Goal: Information Seeking & Learning: Learn about a topic

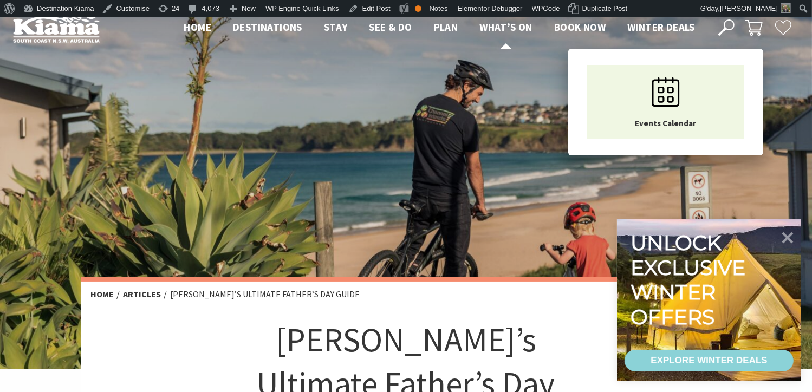
click at [501, 28] on span "What’s On" at bounding box center [505, 27] width 53 height 13
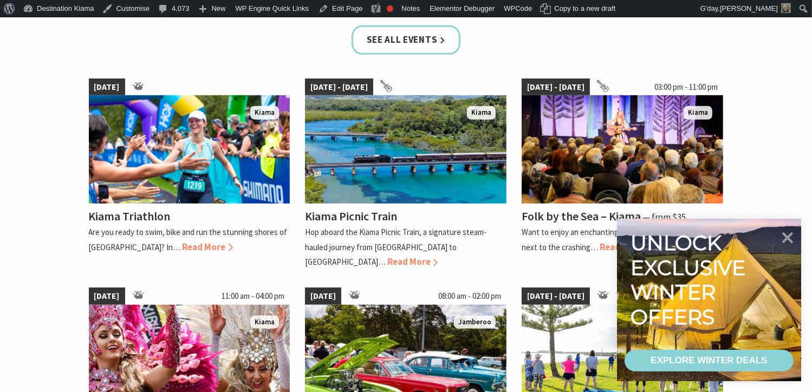
scroll to position [688, 0]
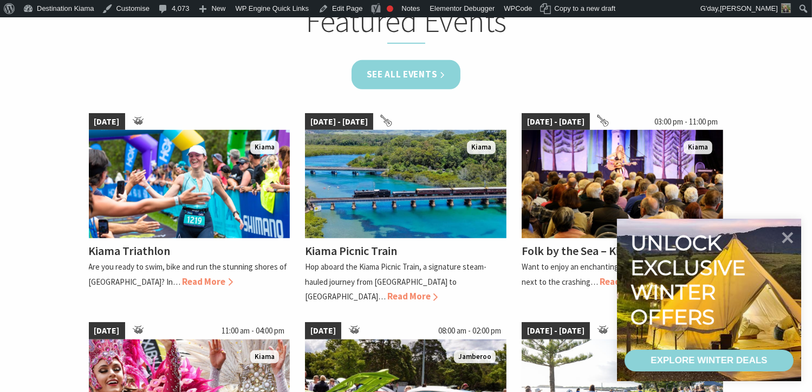
click at [441, 71] on link "See all Events" at bounding box center [405, 74] width 109 height 29
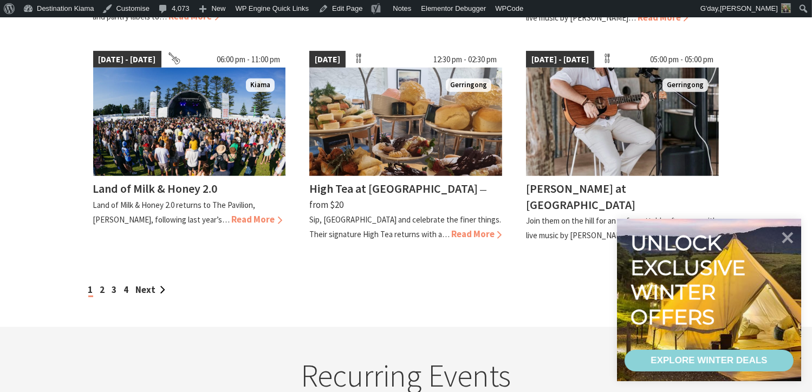
scroll to position [972, 0]
click at [101, 284] on link "2" at bounding box center [102, 290] width 5 height 12
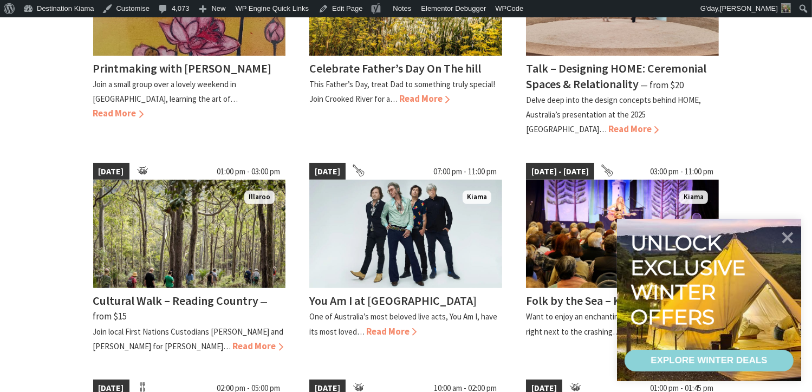
scroll to position [656, 0]
